Goal: Transaction & Acquisition: Purchase product/service

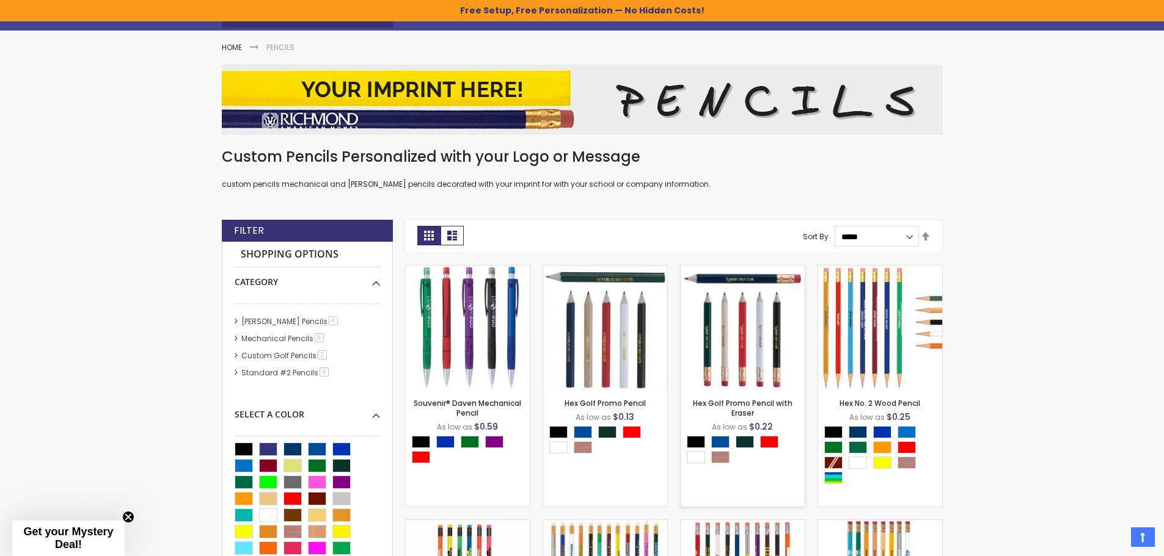
scroll to position [183, 0]
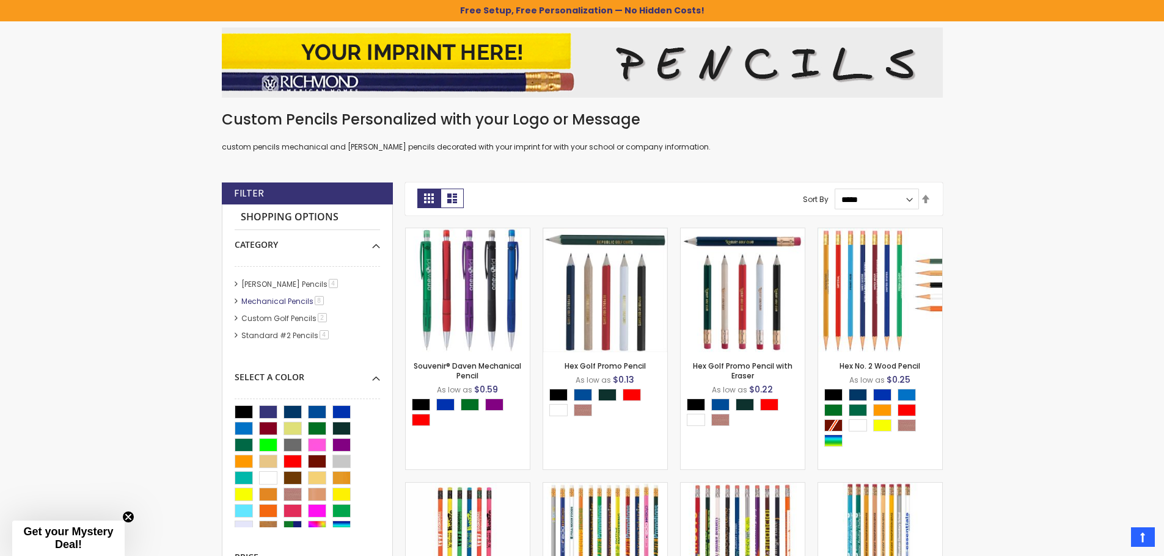
click at [284, 299] on link "Mechanical Pencils 8 item" at bounding box center [283, 301] width 90 height 10
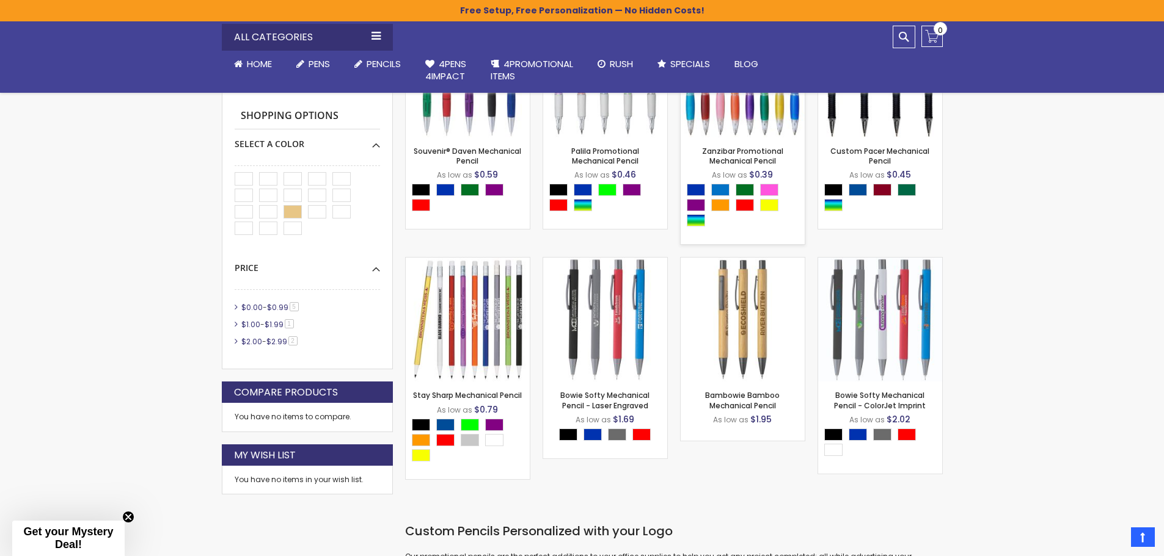
scroll to position [489, 0]
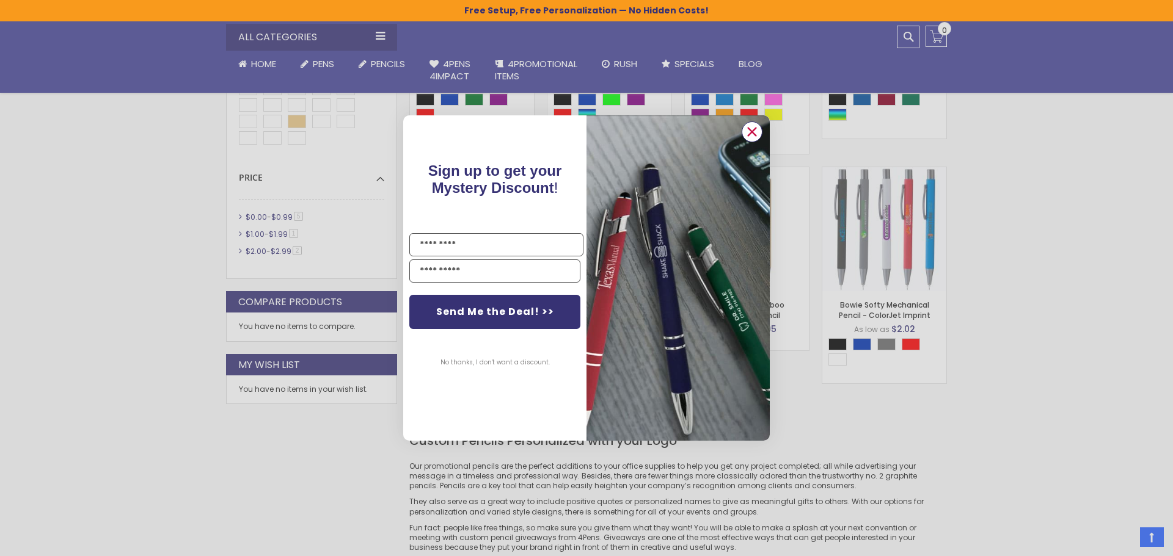
click at [753, 131] on icon "Close dialog" at bounding box center [752, 132] width 20 height 20
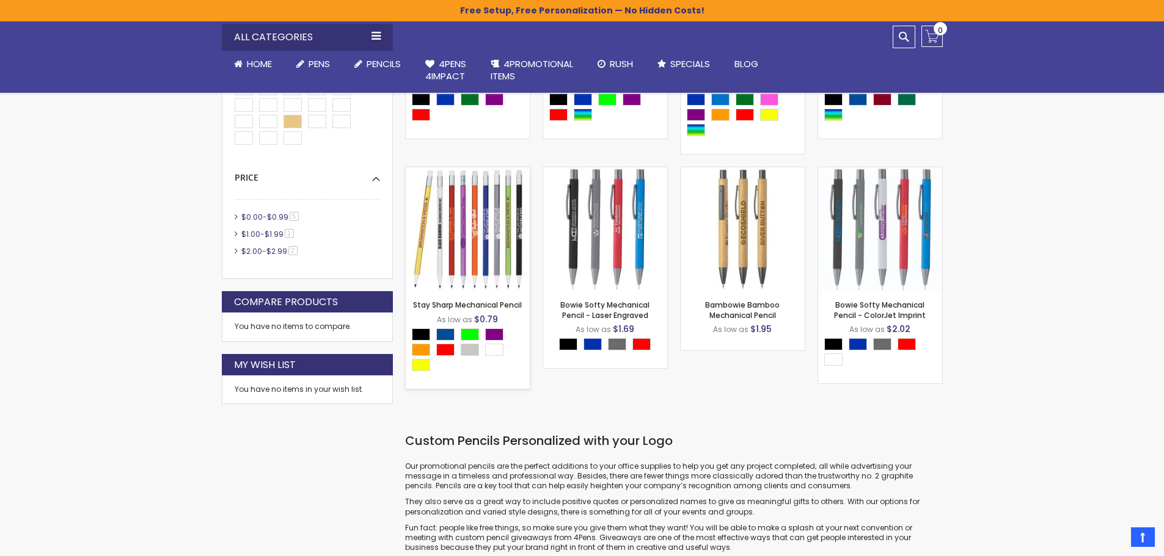
click at [474, 222] on img at bounding box center [468, 229] width 124 height 124
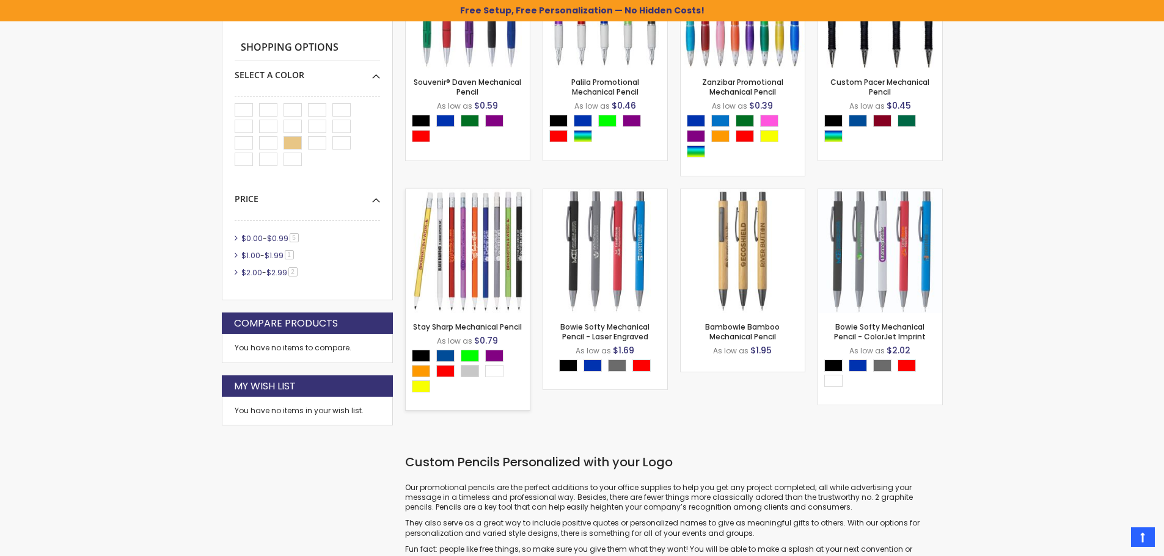
scroll to position [183, 0]
